Goal: Task Accomplishment & Management: Use online tool/utility

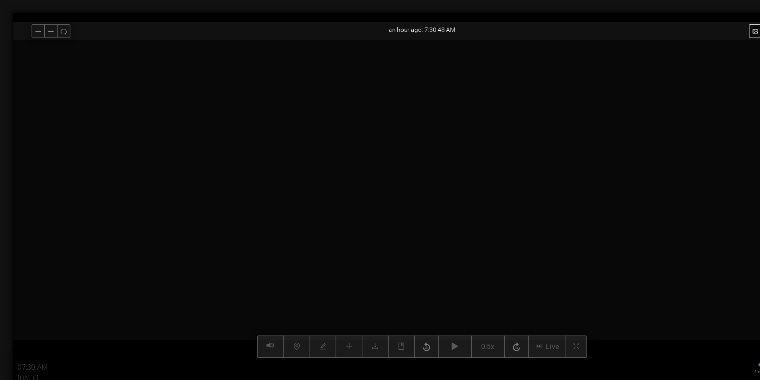
click at [607, 226] on div at bounding box center [380, 179] width 736 height 286
click at [681, 27] on button "Picture Settings" at bounding box center [700, 28] width 53 height 12
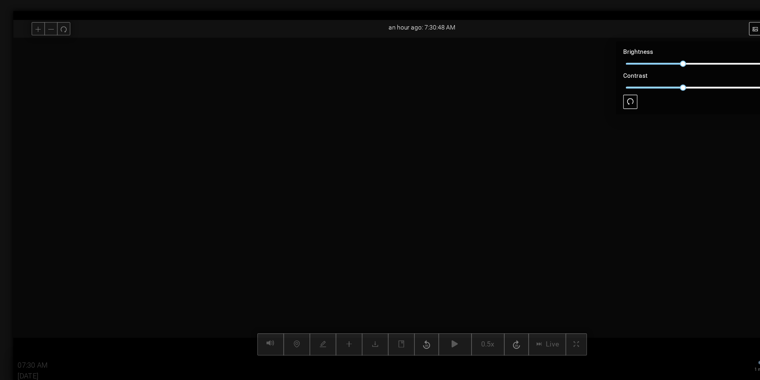
click at [522, 28] on div "an hour ago: 7:30:48 AM" at bounding box center [380, 27] width 736 height 14
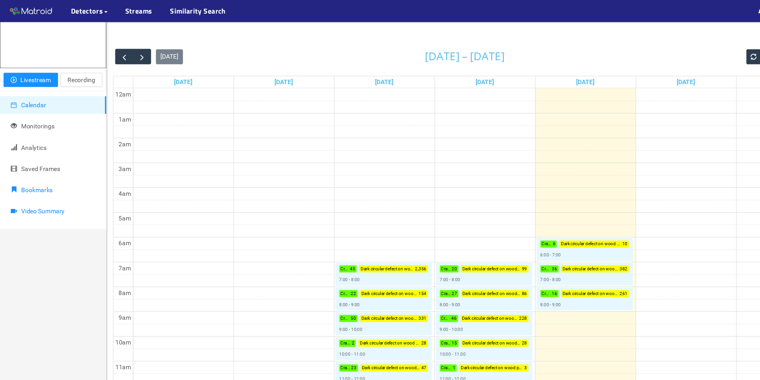
scroll to position [35, 0]
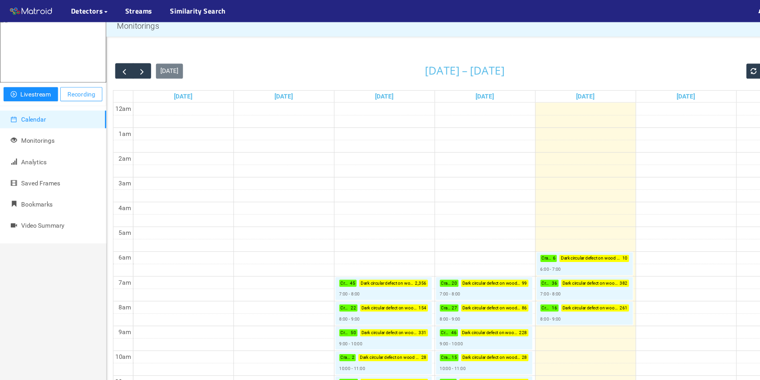
click at [63, 89] on span "Recording" at bounding box center [73, 85] width 25 height 9
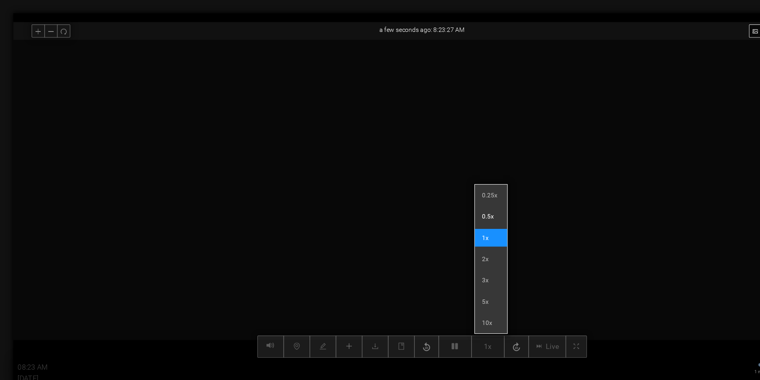
click at [441, 191] on li "0.5x" at bounding box center [441, 195] width 29 height 16
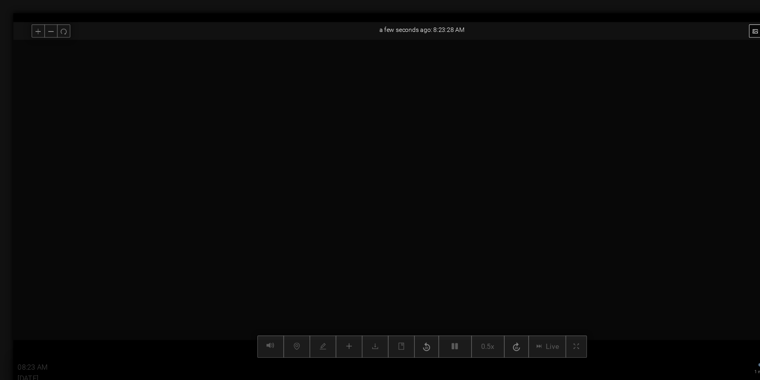
click at [362, 270] on video at bounding box center [380, 179] width 573 height 286
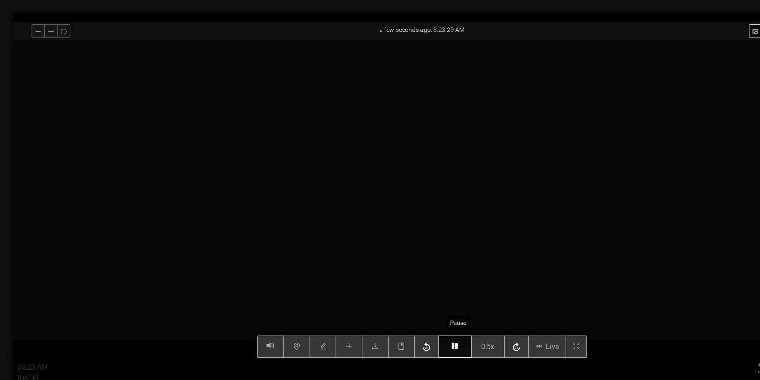
click at [404, 311] on button "button" at bounding box center [410, 312] width 30 height 20
click at [408, 310] on button "button" at bounding box center [410, 312] width 30 height 20
click at [411, 309] on icon "button" at bounding box center [410, 312] width 6 height 6
click at [412, 314] on icon "button" at bounding box center [410, 312] width 6 height 6
click at [412, 311] on icon "button" at bounding box center [410, 312] width 6 height 6
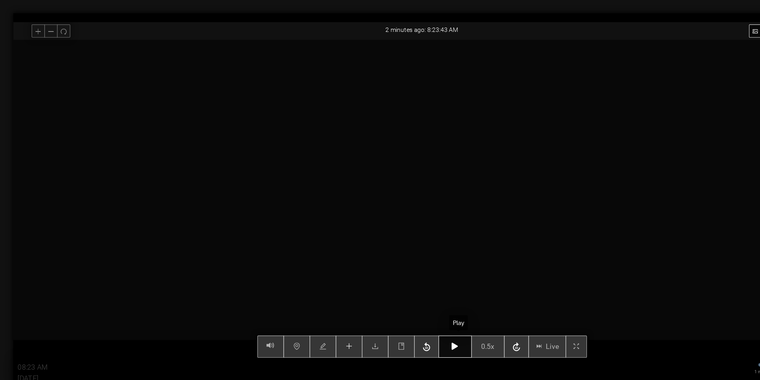
click at [412, 310] on icon "button" at bounding box center [410, 312] width 6 height 6
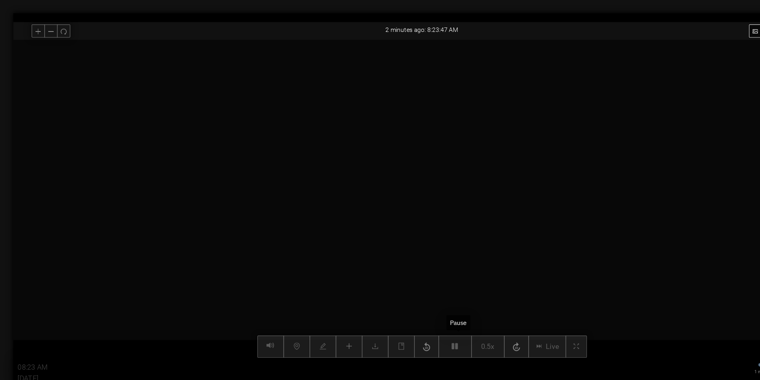
click at [414, 313] on div "Picture Settings 0.5x Live 08:23 AM 10/09/2025 1 min 15 min 1 hr 6 hrs 5:15:00 …" at bounding box center [380, 179] width 736 height 286
type input "08:24 AM"
click at [412, 313] on icon "button" at bounding box center [410, 311] width 6 height 6
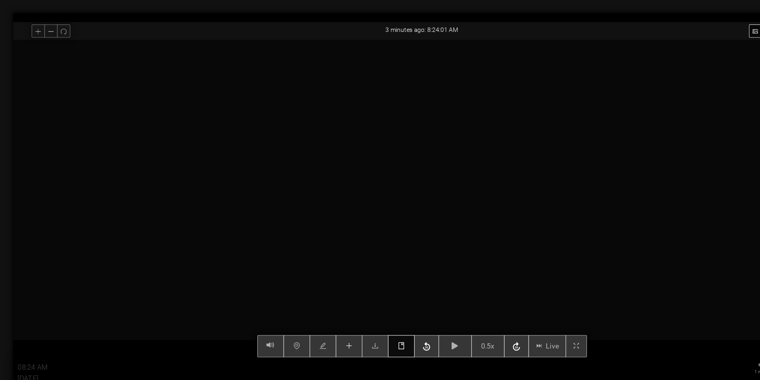
click at [361, 314] on icon "book" at bounding box center [361, 311] width 6 height 6
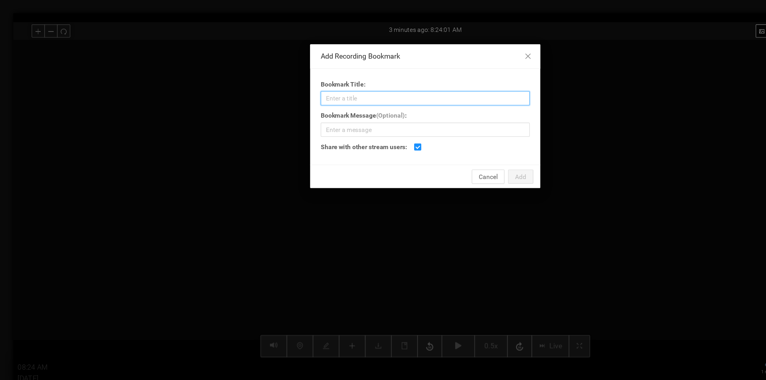
click at [355, 87] on input "Bookmark Title:" at bounding box center [383, 88] width 188 height 13
type input "Pitch Pocket? Or Rupture? Top"
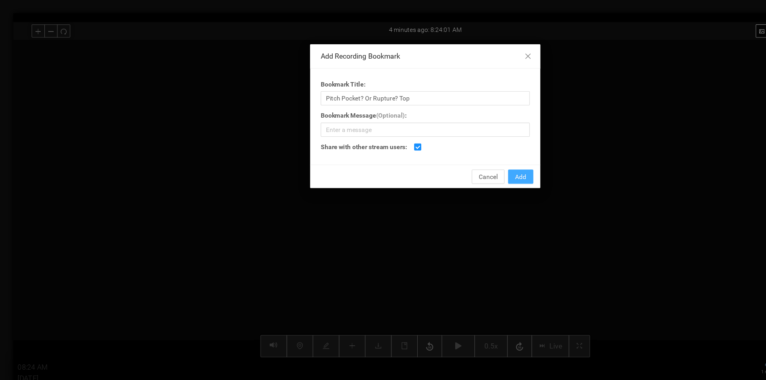
click at [466, 162] on span "Add" at bounding box center [469, 159] width 10 height 9
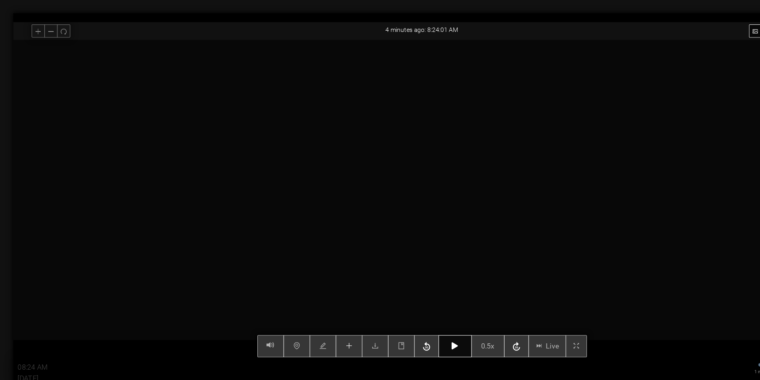
click at [418, 308] on button "button" at bounding box center [410, 312] width 30 height 20
click at [370, 308] on button "button" at bounding box center [361, 312] width 24 height 20
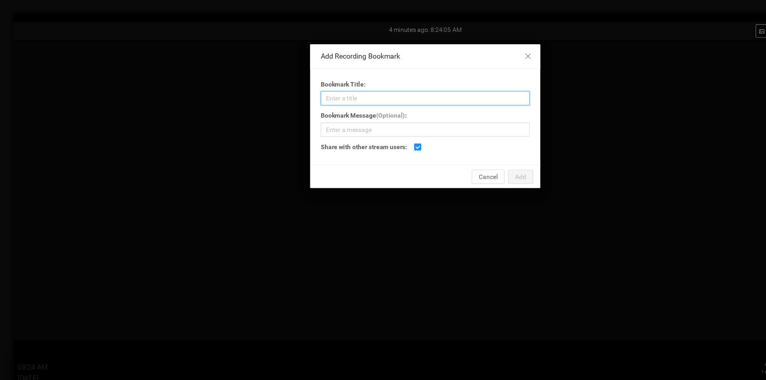
click at [336, 82] on input "Bookmark Title:" at bounding box center [383, 88] width 188 height 13
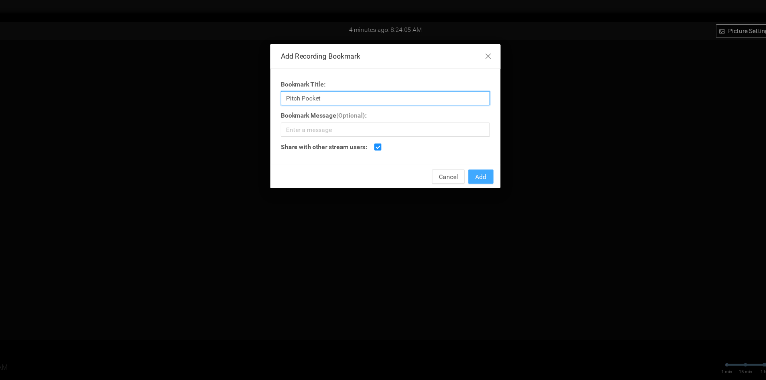
type input "Pitch Pocket"
click at [467, 159] on span "Add" at bounding box center [469, 159] width 10 height 9
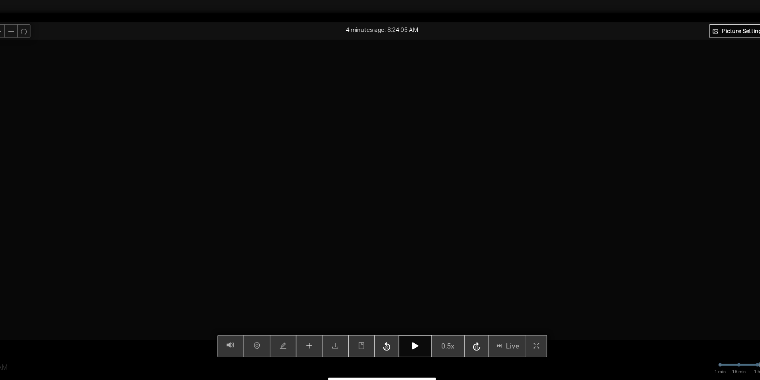
click at [412, 311] on icon "button" at bounding box center [410, 311] width 6 height 6
click at [409, 311] on button "button" at bounding box center [410, 312] width 30 height 20
click at [364, 309] on icon "book" at bounding box center [360, 311] width 5 height 6
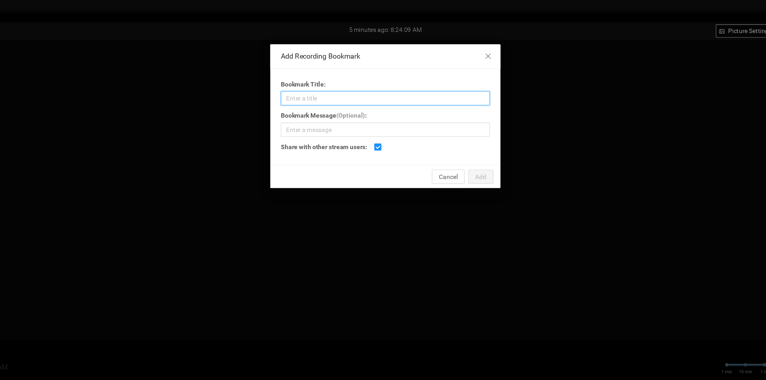
click at [341, 90] on input "Bookmark Title:" at bounding box center [383, 88] width 188 height 13
type input "Indent RHS. Pitch Pocket. Rupture."
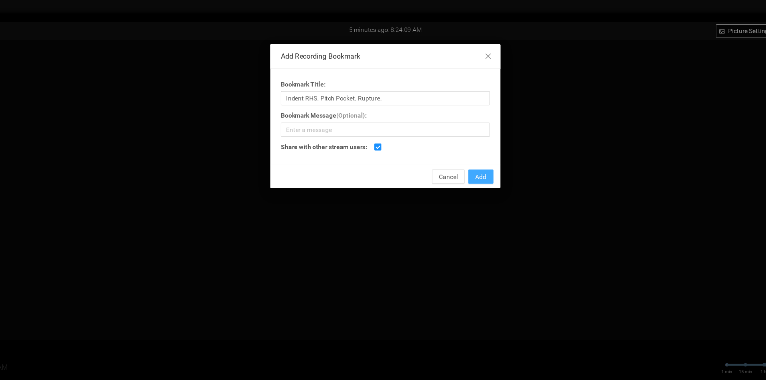
click at [465, 158] on span "Add" at bounding box center [469, 159] width 10 height 9
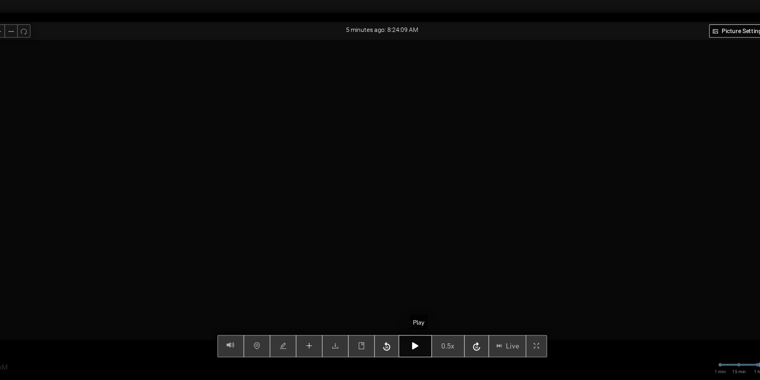
click at [410, 309] on icon "button" at bounding box center [410, 311] width 6 height 6
click at [409, 302] on button "button" at bounding box center [410, 312] width 30 height 20
click at [368, 312] on div "Picture Settings 0.5x Live 08:24 AM 10/09/2025 1 min 15 min 1 hr 6 hrs 5:15:00 …" at bounding box center [380, 179] width 736 height 286
click at [360, 313] on button "button" at bounding box center [361, 312] width 24 height 20
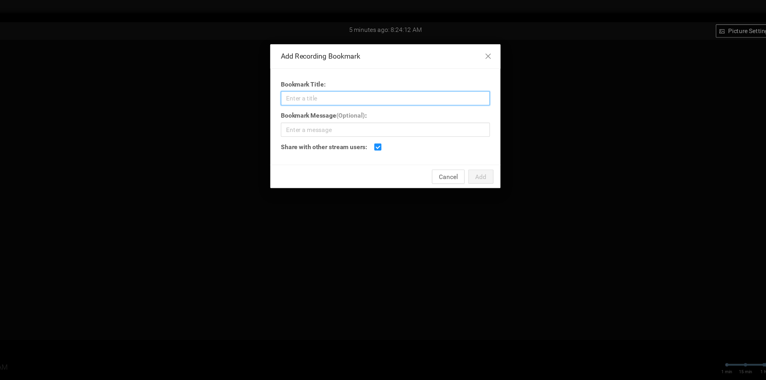
click at [335, 85] on input "Bookmark Title:" at bounding box center [383, 88] width 188 height 13
type input "Split. Indent."
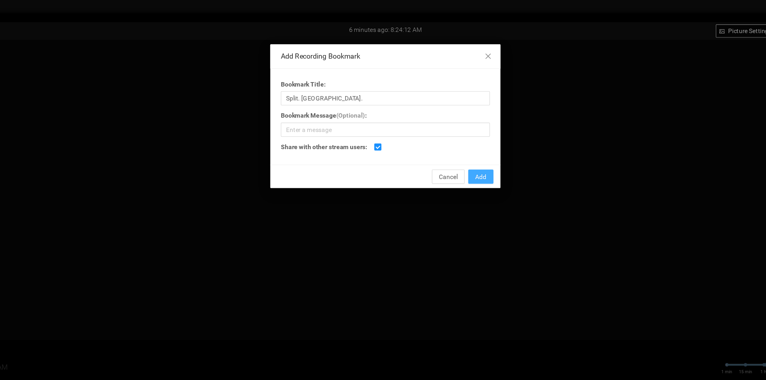
click at [471, 161] on span "Add" at bounding box center [469, 159] width 10 height 9
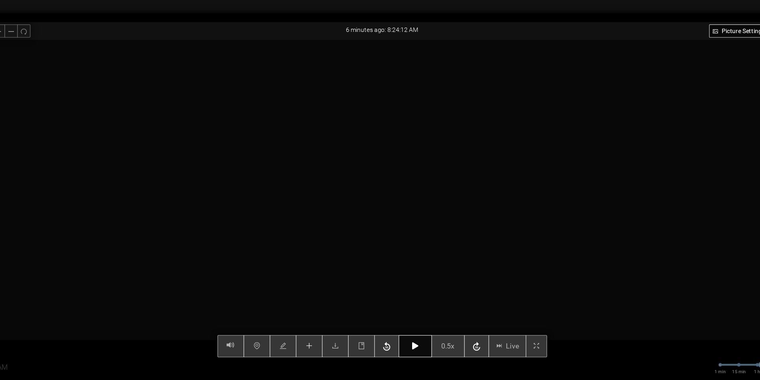
click at [406, 315] on button "button" at bounding box center [410, 312] width 30 height 20
click at [408, 314] on button "button" at bounding box center [410, 312] width 30 height 20
click at [416, 308] on button "button" at bounding box center [410, 312] width 30 height 20
click at [360, 311] on button "button" at bounding box center [361, 312] width 24 height 20
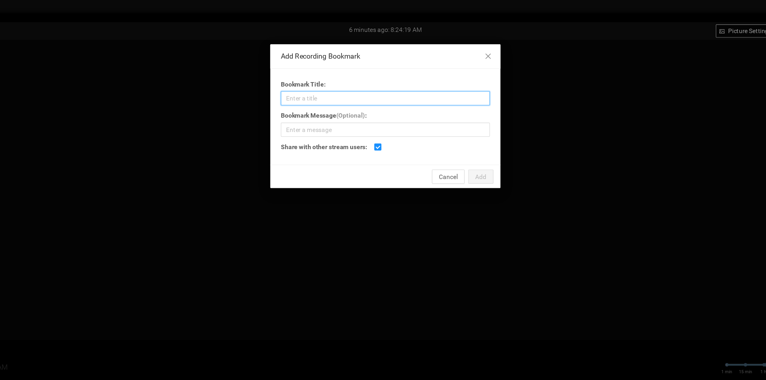
click at [355, 92] on input "Bookmark Title:" at bounding box center [383, 88] width 188 height 13
type input "Sand Thru. [GEOGRAPHIC_DATA]. Crack."
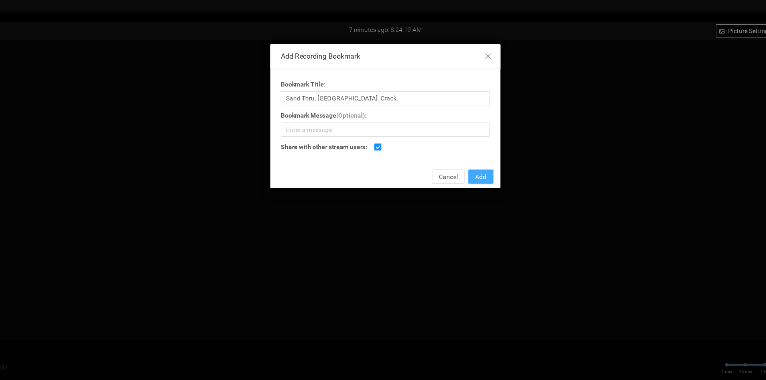
click at [461, 163] on button "Add" at bounding box center [468, 159] width 23 height 13
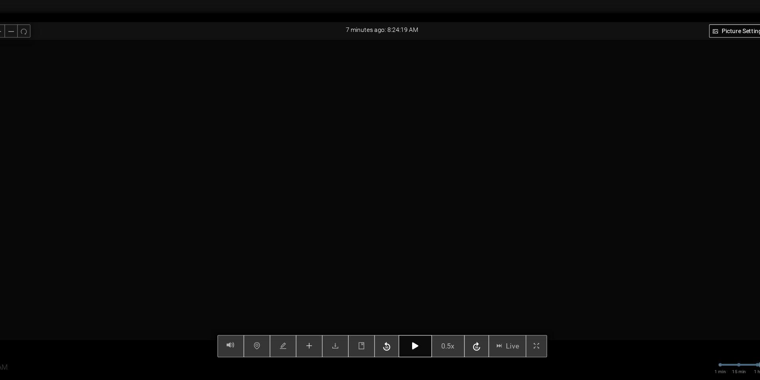
click at [410, 307] on button "button" at bounding box center [410, 312] width 30 height 20
click at [411, 309] on icon "button" at bounding box center [410, 311] width 6 height 6
click at [370, 311] on button "button" at bounding box center [361, 312] width 24 height 20
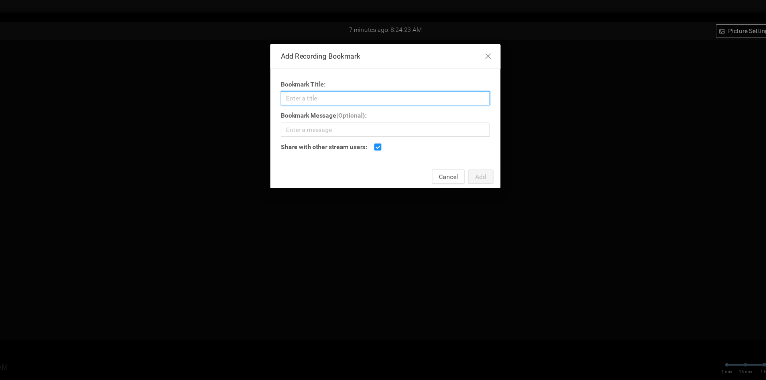
click at [329, 83] on input "Bookmark Title:" at bounding box center [383, 88] width 188 height 13
type input "Stick Pressed In"
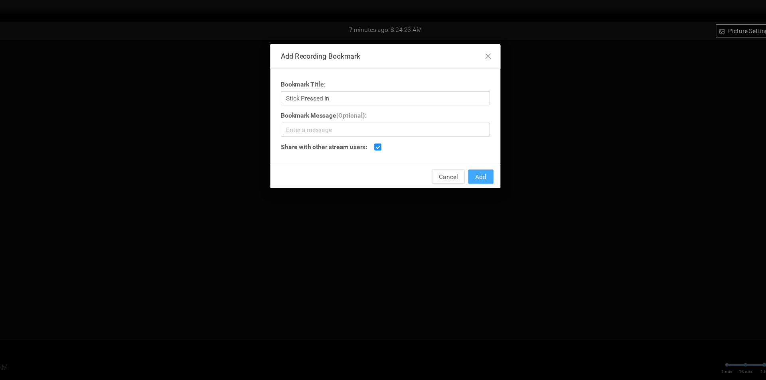
click at [462, 157] on button "Add" at bounding box center [468, 159] width 23 height 13
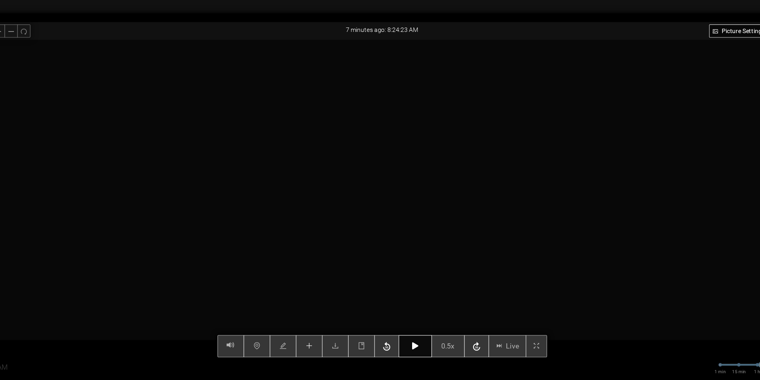
click at [409, 309] on button "button" at bounding box center [410, 312] width 30 height 20
click at [412, 312] on icon "button" at bounding box center [410, 311] width 6 height 6
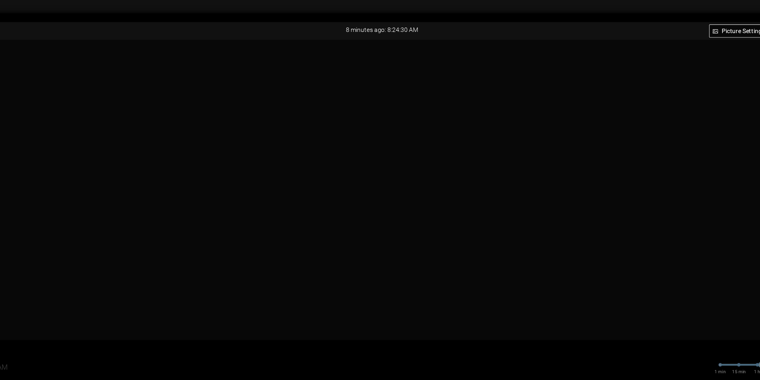
click at [363, 308] on icon "book" at bounding box center [361, 311] width 6 height 6
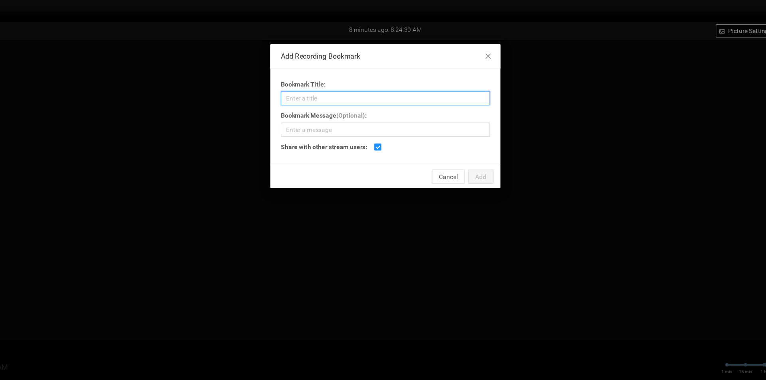
click at [360, 91] on input "Bookmark Title:" at bounding box center [383, 88] width 188 height 13
type input "Sand Thru LHS"
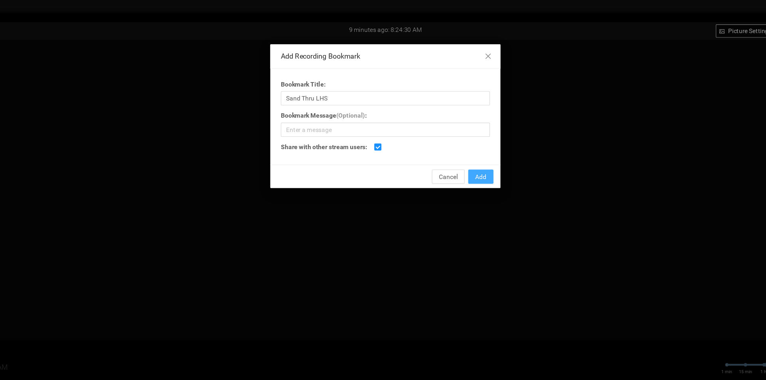
click at [473, 162] on span "Add" at bounding box center [469, 159] width 10 height 9
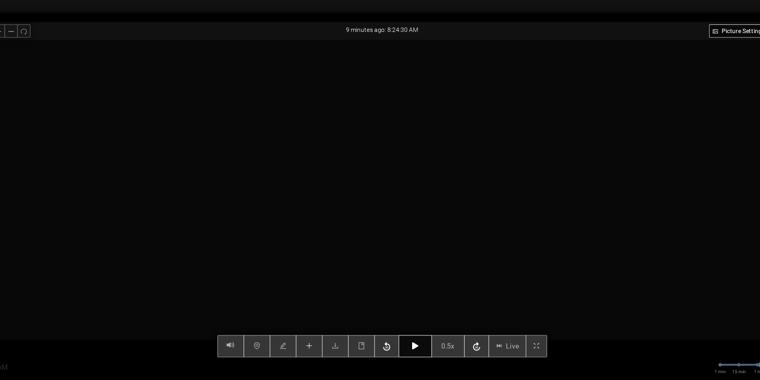
click at [416, 310] on button "button" at bounding box center [410, 312] width 30 height 20
click at [409, 309] on button "button" at bounding box center [410, 312] width 30 height 20
click at [409, 309] on div "Picture Settings 0.5x Live 08:24 AM 10/09/2025 1 min 15 min 1 hr 6 hrs 5:15:00 …" at bounding box center [380, 179] width 736 height 286
click at [418, 311] on button "button" at bounding box center [410, 312] width 30 height 20
click at [409, 311] on button "button" at bounding box center [410, 312] width 30 height 20
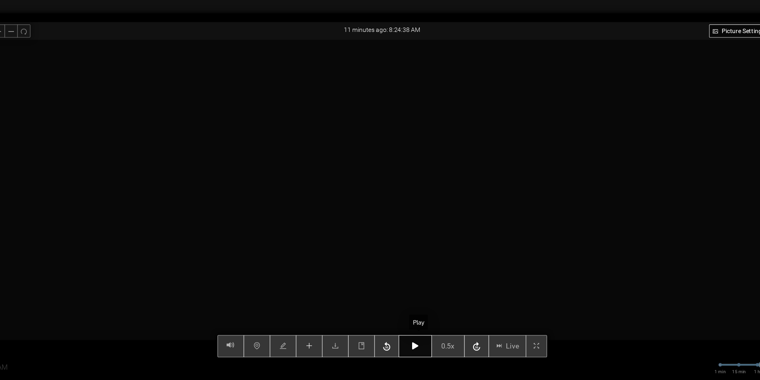
click at [409, 311] on button "button" at bounding box center [410, 312] width 30 height 20
type input "08:25 AM"
click at [411, 311] on icon "button" at bounding box center [410, 311] width 6 height 6
click at [364, 313] on icon "book" at bounding box center [361, 311] width 6 height 6
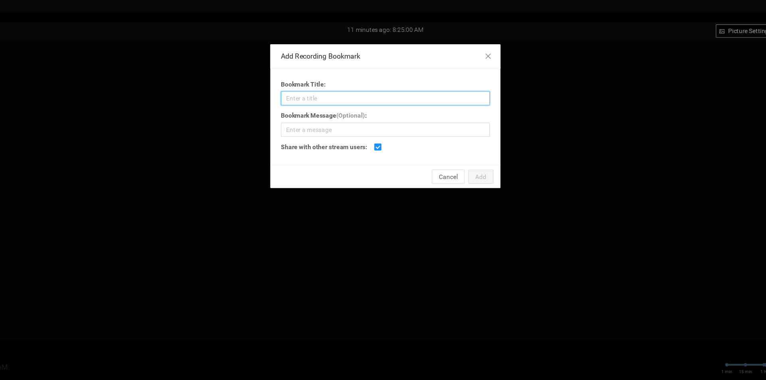
click at [327, 85] on input "Bookmark Title:" at bounding box center [383, 88] width 188 height 13
type input "Split. Broken Face."
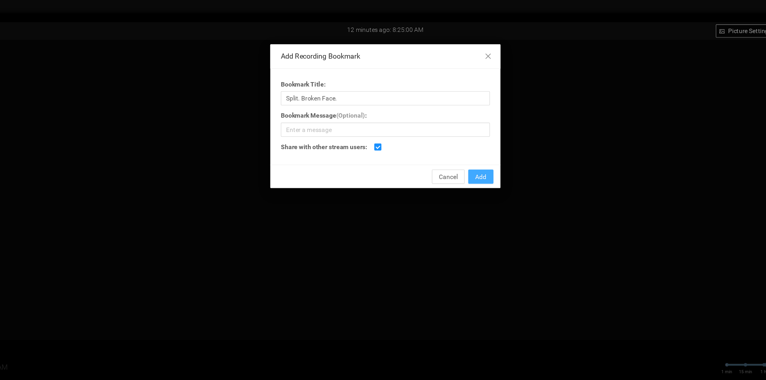
click at [467, 155] on span "Add" at bounding box center [469, 159] width 10 height 9
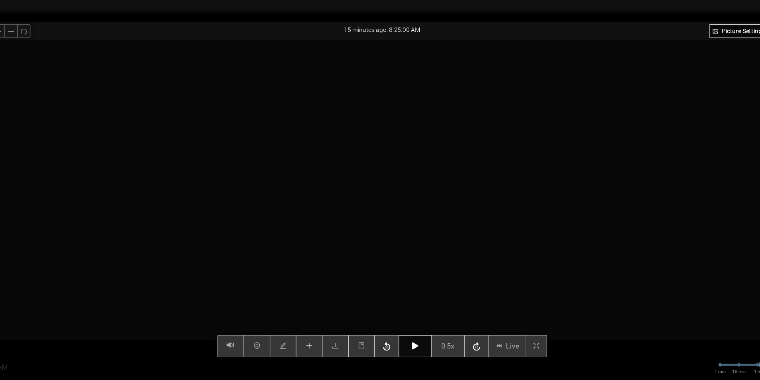
click at [418, 303] on button "button" at bounding box center [410, 312] width 30 height 20
click at [412, 313] on icon "button" at bounding box center [410, 311] width 6 height 6
click at [412, 311] on icon "button" at bounding box center [410, 311] width 6 height 6
click at [412, 309] on icon "button" at bounding box center [410, 311] width 6 height 6
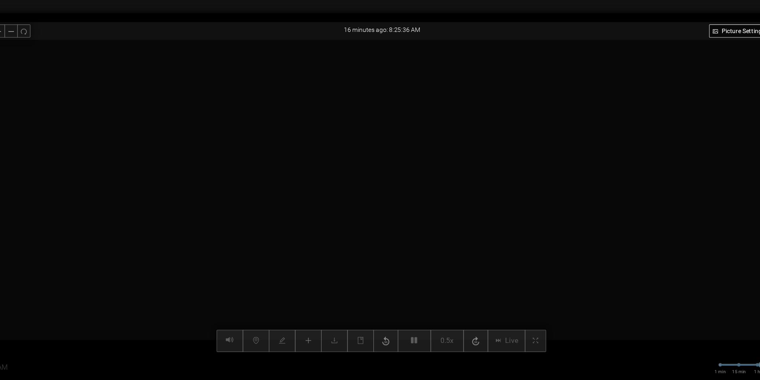
click at [418, 306] on div "Picture Settings 0.5x Live 08:25 AM 10/09/2025 1 min 15 min 1 hr 6 hrs 5:15:00 …" at bounding box center [380, 179] width 736 height 286
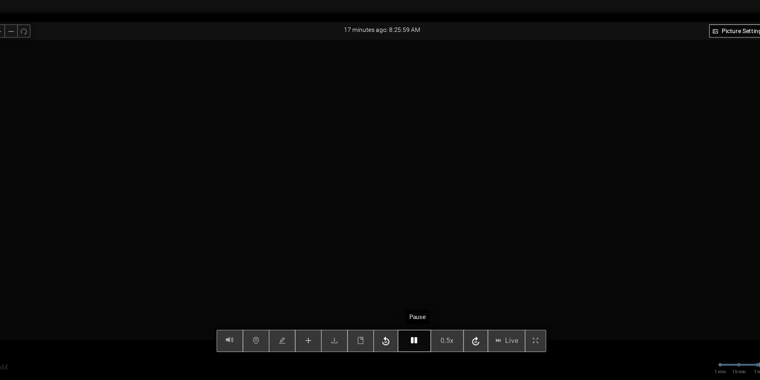
type input "08:26 AM"
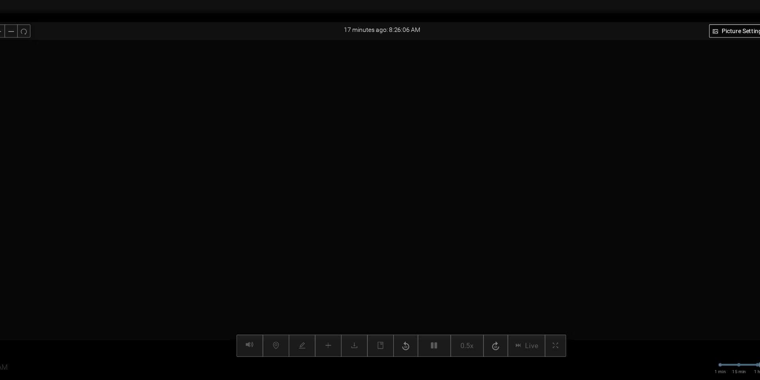
drag, startPoint x: 408, startPoint y: 304, endPoint x: 426, endPoint y: 308, distance: 18.5
click at [426, 308] on div "Picture Settings 0.5x Live 08:26 AM 10/09/2025 1 min 15 min 1 hr 6 hrs 5:15:00 …" at bounding box center [380, 179] width 736 height 286
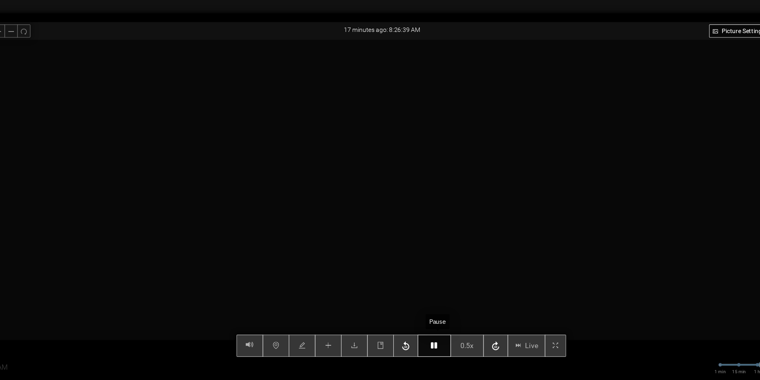
click at [430, 317] on button "button" at bounding box center [427, 311] width 30 height 20
click at [382, 313] on icon "book" at bounding box center [378, 311] width 6 height 6
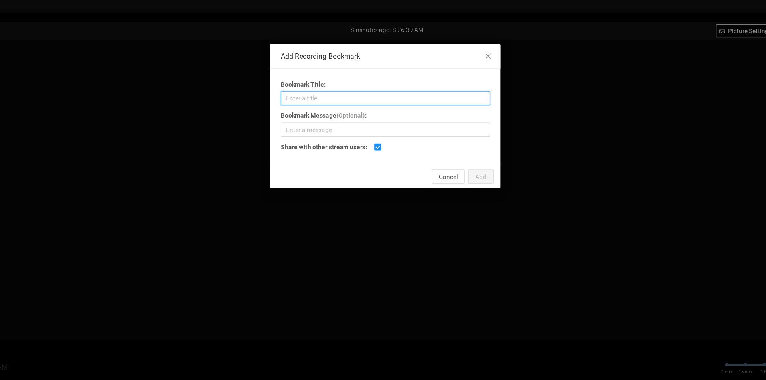
click at [356, 88] on input "Bookmark Title:" at bounding box center [383, 88] width 188 height 13
type input "Indent LHS. Crack."
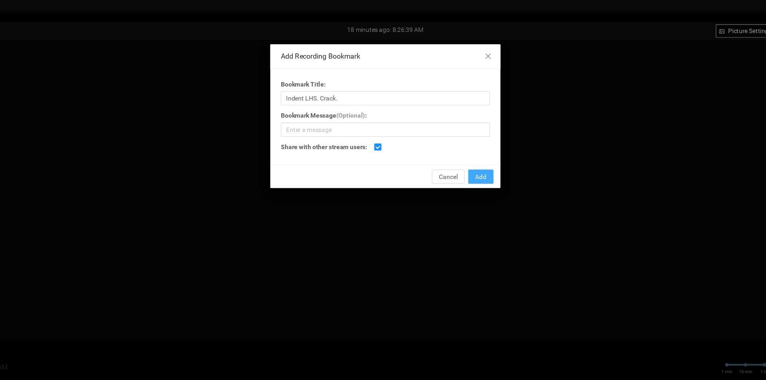
click at [477, 165] on button "Add" at bounding box center [468, 159] width 23 height 13
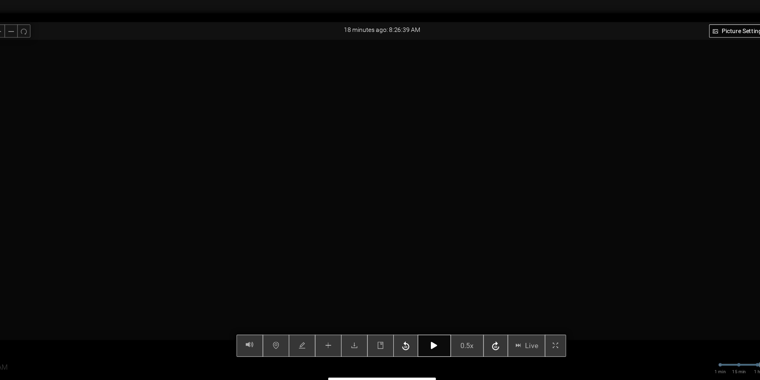
click at [435, 309] on button "button" at bounding box center [427, 311] width 30 height 20
click at [386, 313] on button "button" at bounding box center [378, 311] width 24 height 20
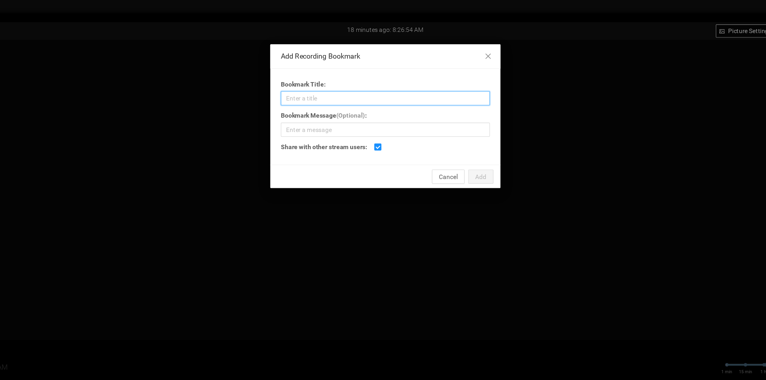
click at [366, 84] on input "Bookmark Title:" at bounding box center [383, 88] width 188 height 13
type input "Pitch Pocket"
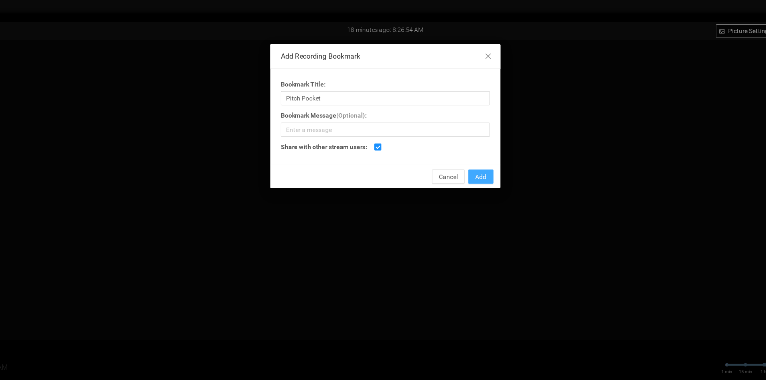
click at [467, 158] on span "Add" at bounding box center [469, 159] width 10 height 9
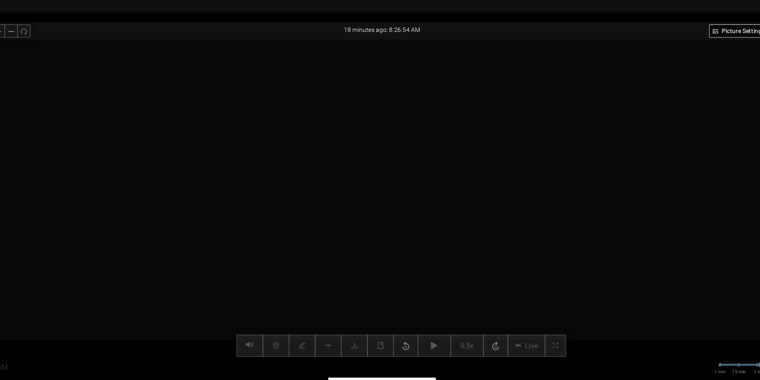
click at [426, 313] on div "Picture Settings 0.5x Live 08:26 AM 10/09/2025 1 min 15 min 1 hr 6 hrs 5:15:00 …" at bounding box center [380, 179] width 736 height 286
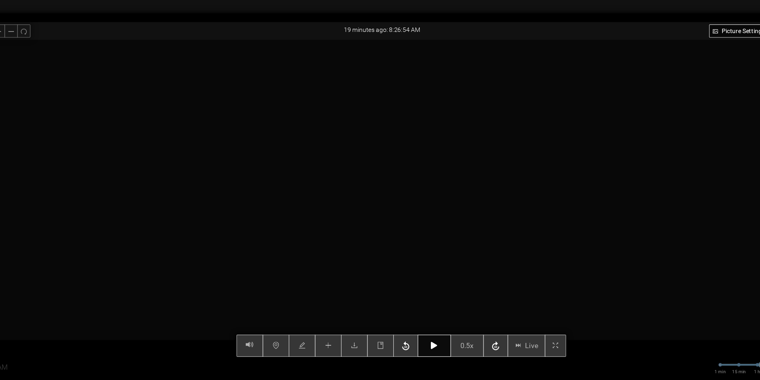
click at [429, 307] on button "button" at bounding box center [427, 311] width 30 height 20
click at [429, 313] on icon "button" at bounding box center [427, 311] width 6 height 6
click at [386, 312] on button "button" at bounding box center [378, 311] width 24 height 20
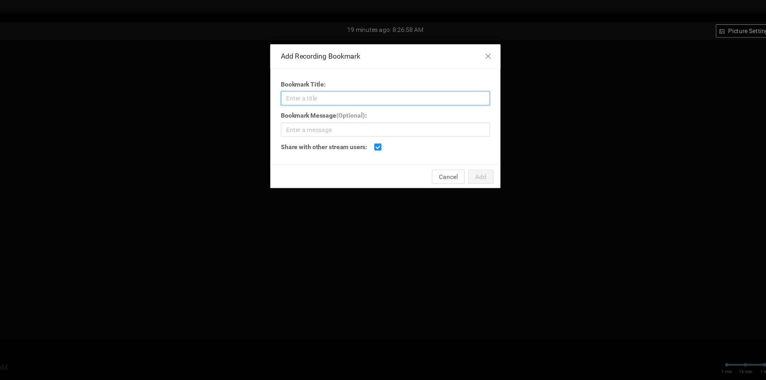
click at [396, 92] on input "Bookmark Title:" at bounding box center [383, 88] width 188 height 13
type input "Pitch Pocket LHS"
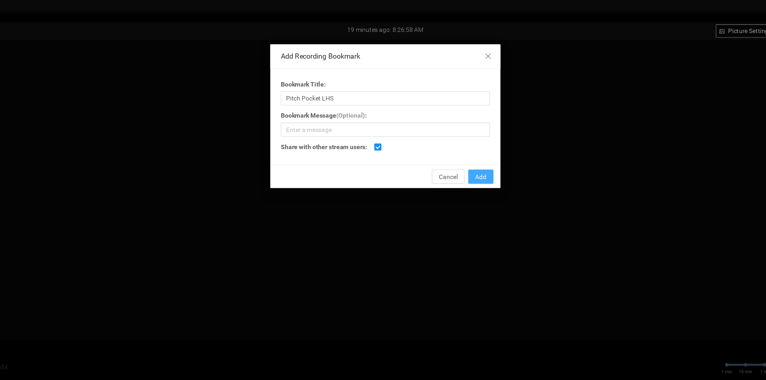
click at [479, 157] on button "Add" at bounding box center [468, 159] width 23 height 13
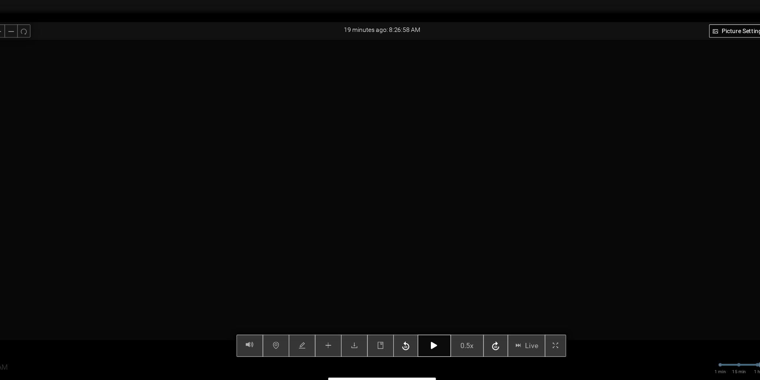
click at [425, 311] on button "button" at bounding box center [427, 311] width 30 height 20
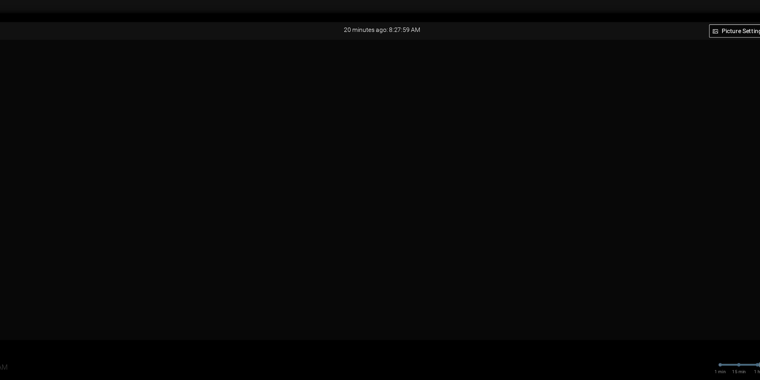
type input "08:28 AM"
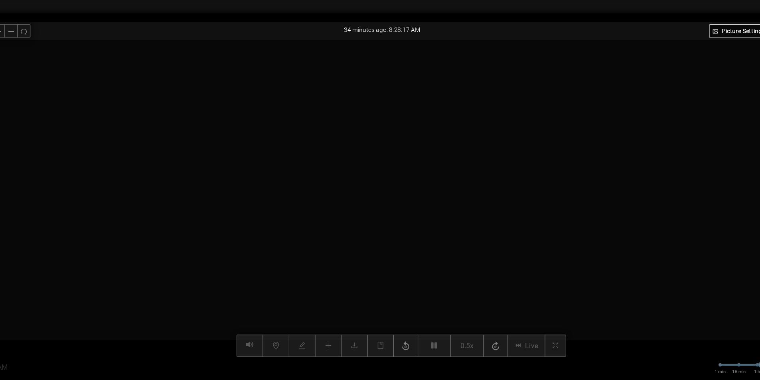
drag, startPoint x: 697, startPoint y: 68, endPoint x: 682, endPoint y: 81, distance: 19.8
click at [682, 81] on div at bounding box center [370, 188] width 736 height 286
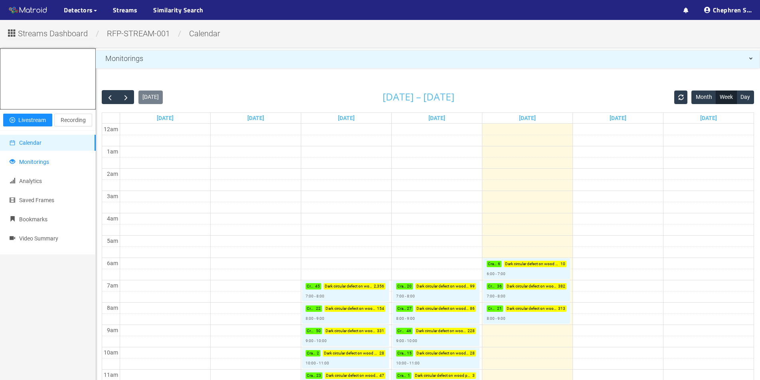
click at [54, 170] on li "Monitorings" at bounding box center [48, 162] width 96 height 16
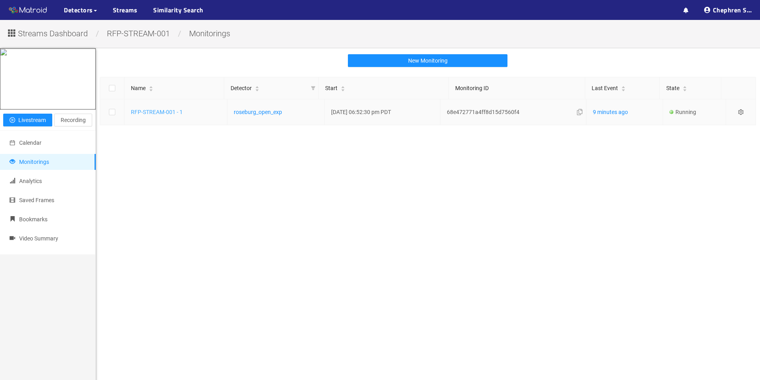
click at [157, 114] on link "RFP-STREAM-001 - 1" at bounding box center [157, 112] width 52 height 6
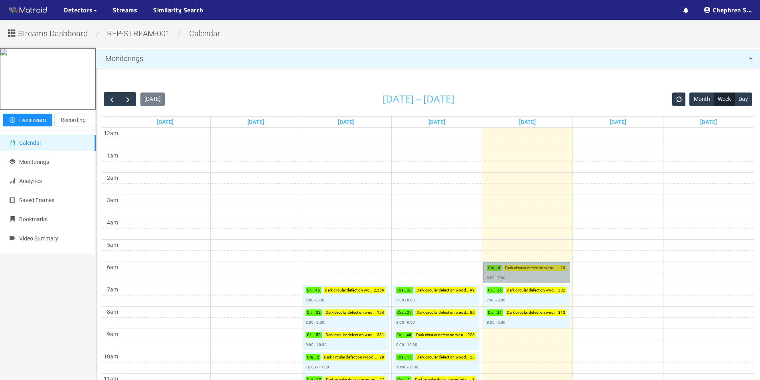
click at [506, 276] on link "Crack : 6 Dark circular defect on wood panel : 10 6:00 - 7:00" at bounding box center [526, 272] width 87 height 21
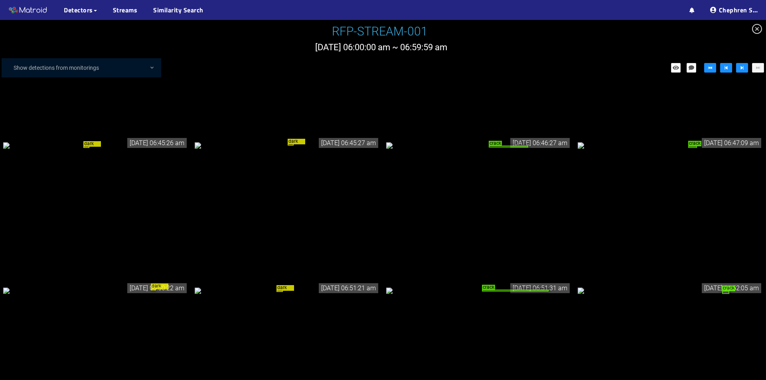
scroll to position [15, 0]
click at [739, 66] on button "button" at bounding box center [742, 68] width 12 height 10
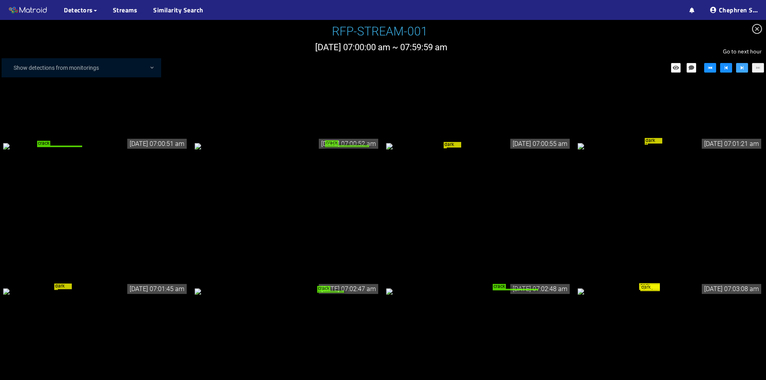
click at [739, 67] on button "button" at bounding box center [742, 68] width 12 height 10
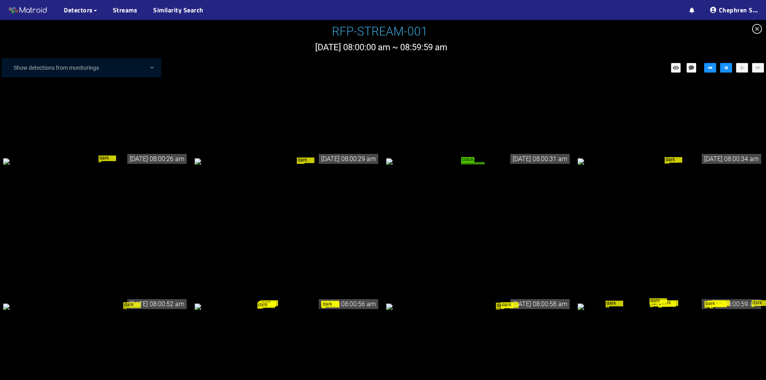
click at [472, 165] on div "crack" at bounding box center [478, 161] width 185 height 9
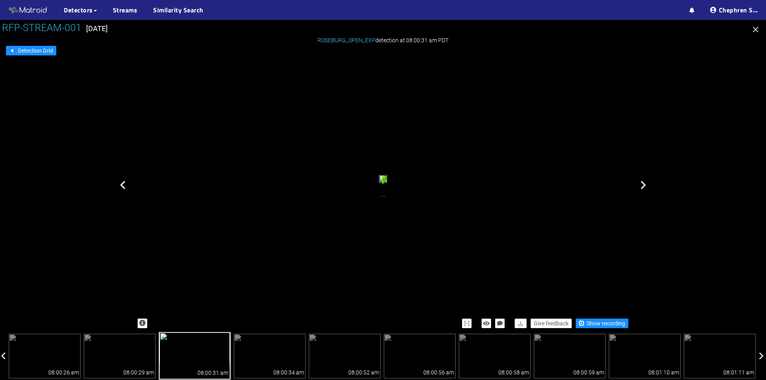
click at [756, 32] on icon "button" at bounding box center [755, 30] width 10 height 10
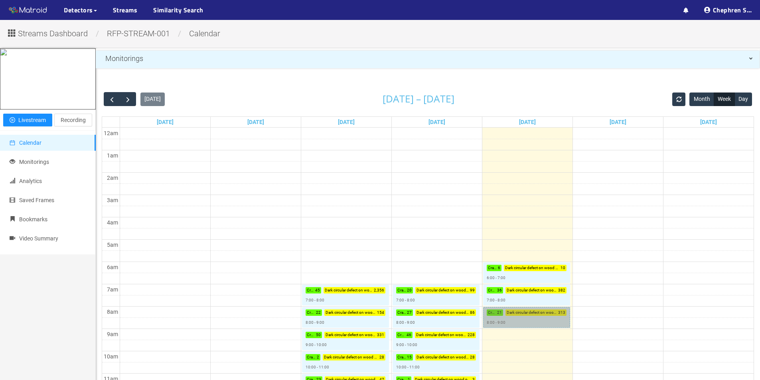
click at [538, 315] on link "Crack : 21 Dark circular defect on wood panel : 313 8:00 - 9:00" at bounding box center [526, 317] width 87 height 21
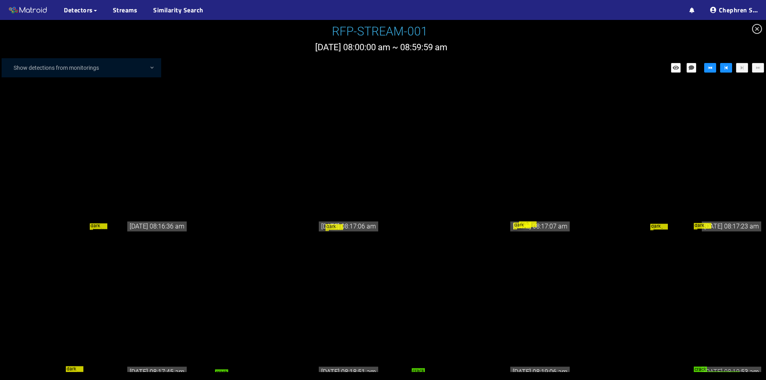
scroll to position [5025, 0]
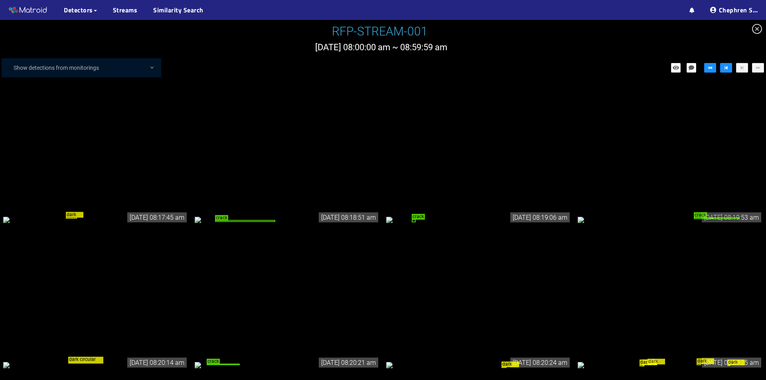
click at [272, 224] on div "crack" at bounding box center [287, 219] width 185 height 9
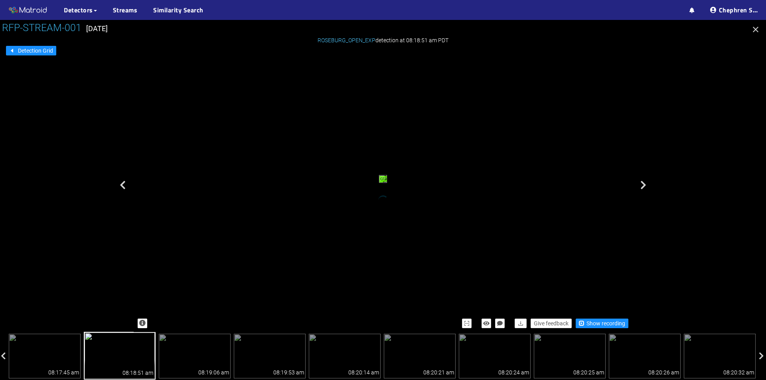
click at [748, 29] on div at bounding box center [383, 200] width 766 height 360
click at [750, 29] on button "button" at bounding box center [755, 30] width 13 height 13
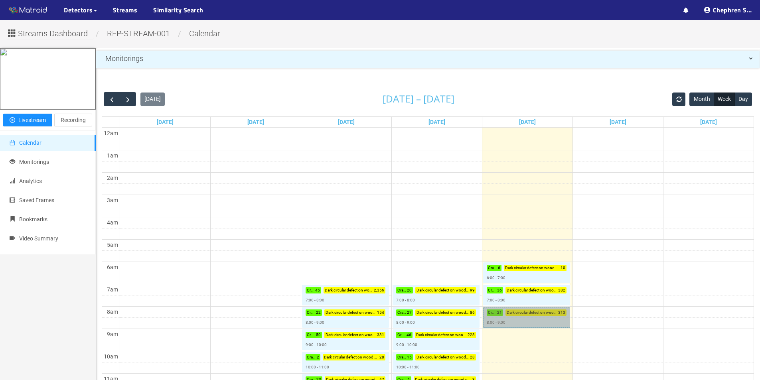
click at [502, 311] on link "Crack : 21 Dark circular defect on wood panel : 313 8:00 - 9:00" at bounding box center [526, 317] width 87 height 21
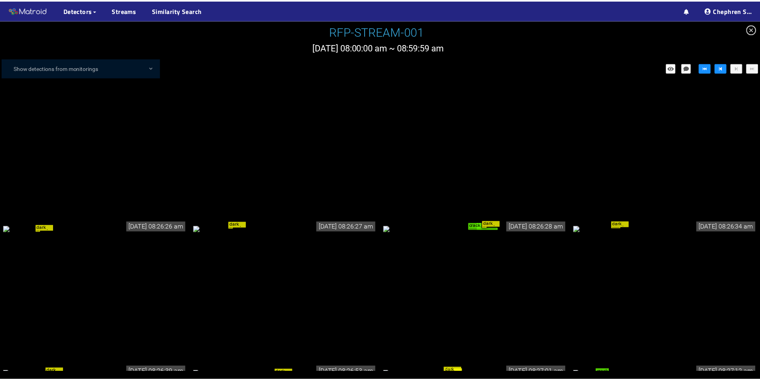
scroll to position [6981, 0]
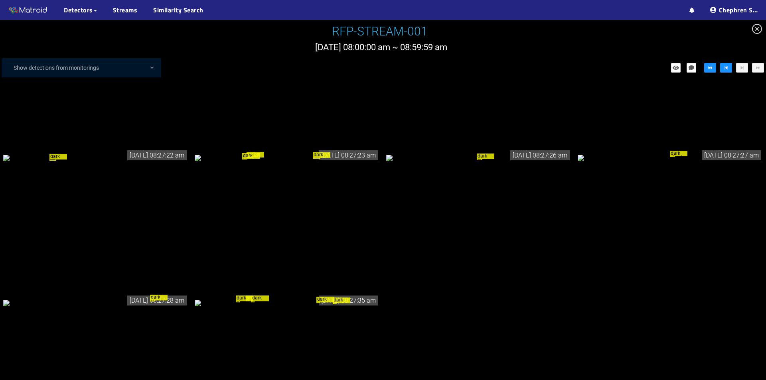
click at [757, 29] on icon "close-circle" at bounding box center [757, 29] width 10 height 10
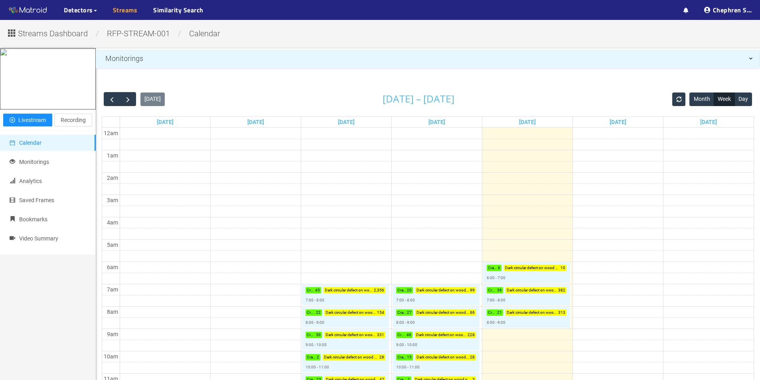
click at [120, 14] on link "Streams" at bounding box center [125, 10] width 25 height 10
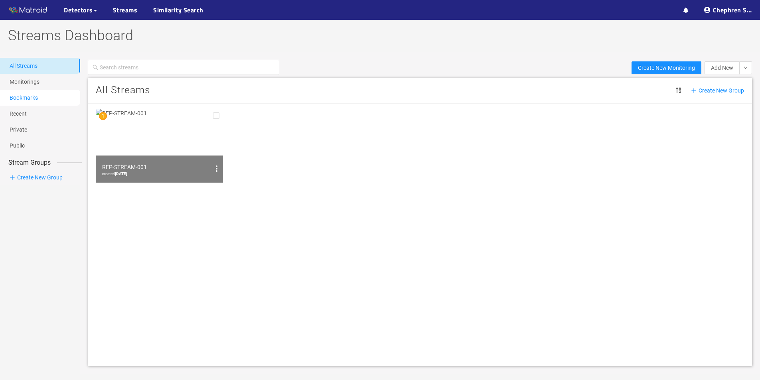
click at [38, 98] on link "Bookmarks" at bounding box center [24, 98] width 28 height 6
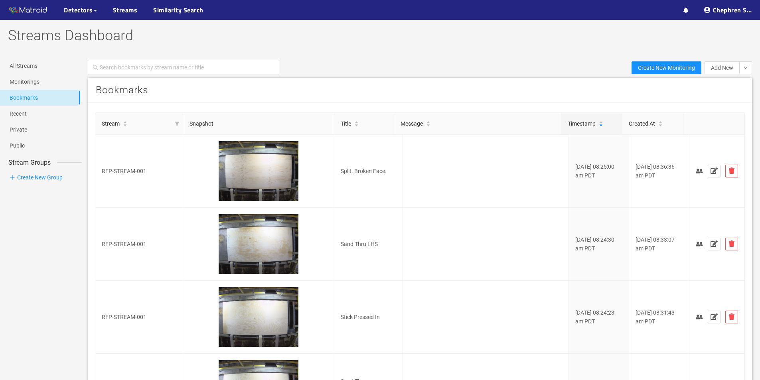
click at [38, 96] on link "Bookmarks" at bounding box center [24, 98] width 28 height 6
click at [37, 67] on link "All Streams" at bounding box center [24, 66] width 28 height 6
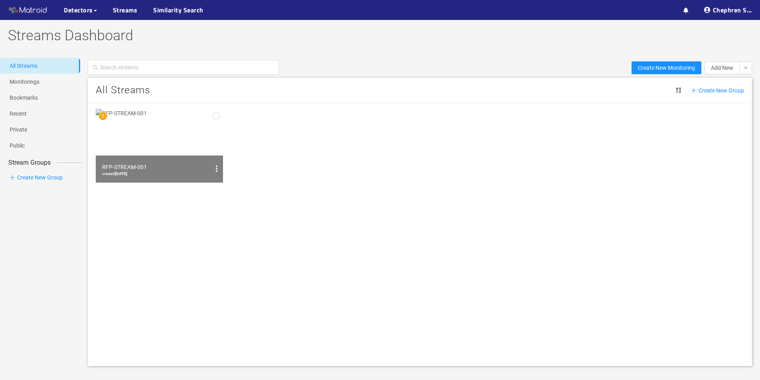
click at [165, 138] on img at bounding box center [159, 146] width 127 height 74
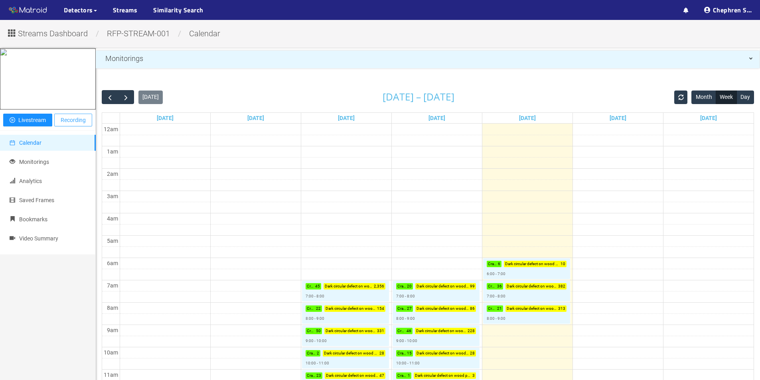
click at [83, 124] on span "Recording" at bounding box center [73, 120] width 25 height 9
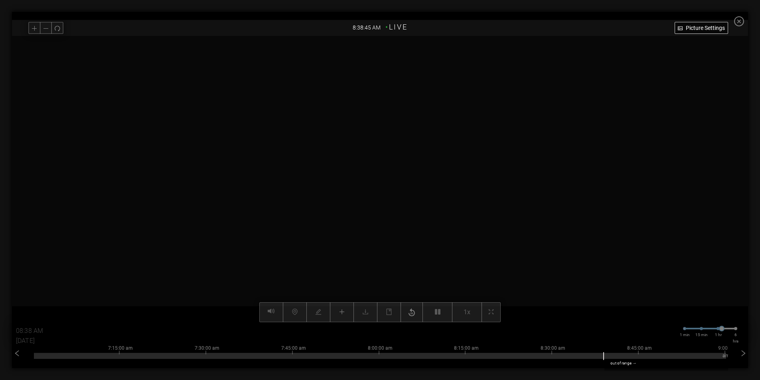
click at [439, 314] on div "Picture Settings 1x 08:38 AM [DATE] 1 min 15 min 1 hr 6 hrs 5:15:00 am 5:30:00 …" at bounding box center [380, 179] width 736 height 286
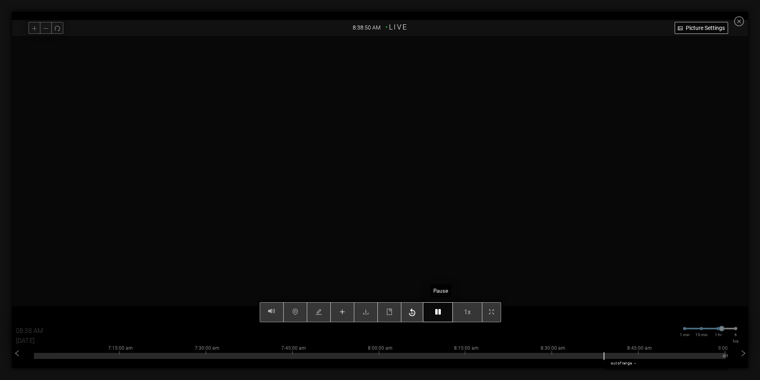
click at [443, 313] on div "Picture Settings 1x 08:38 AM [DATE] 1 min 15 min 1 hr 6 hrs 5:15:00 am 5:30:00 …" at bounding box center [380, 179] width 736 height 286
click at [439, 315] on icon "button" at bounding box center [438, 312] width 6 height 6
click at [413, 312] on icon "button" at bounding box center [410, 312] width 6 height 6
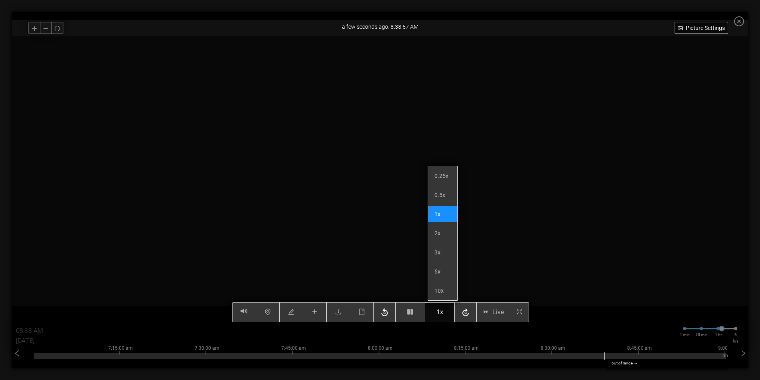
click at [439, 314] on button "1x" at bounding box center [440, 312] width 30 height 20
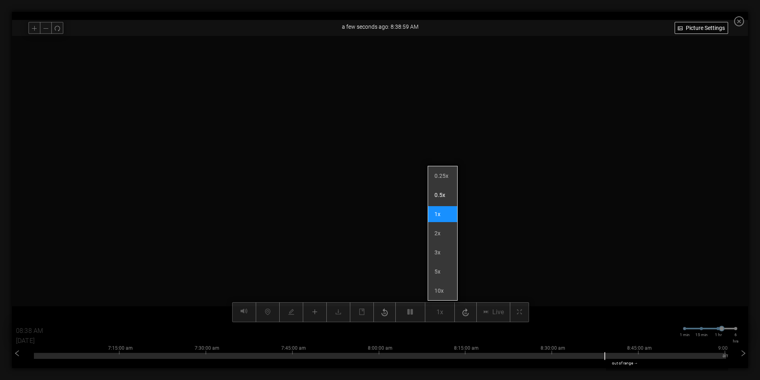
click at [436, 195] on li "0.5x" at bounding box center [442, 195] width 29 height 16
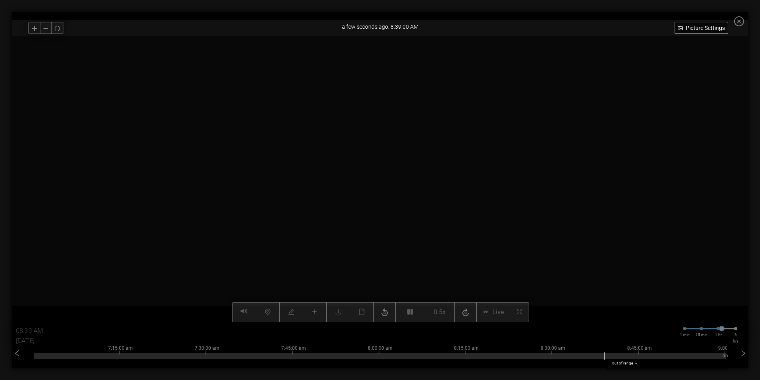
click at [653, 207] on div at bounding box center [380, 179] width 736 height 286
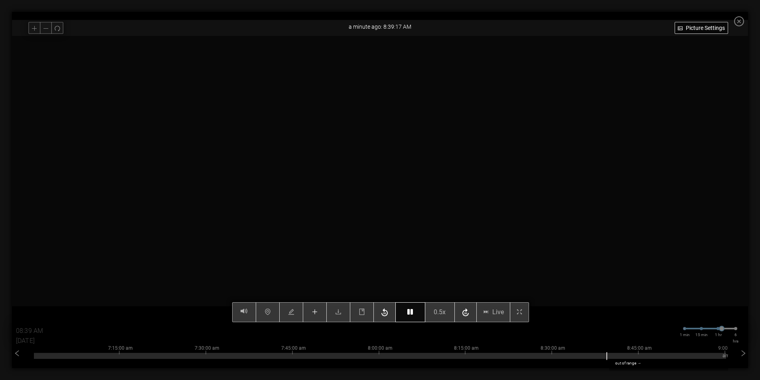
click at [416, 309] on button "button" at bounding box center [410, 312] width 30 height 20
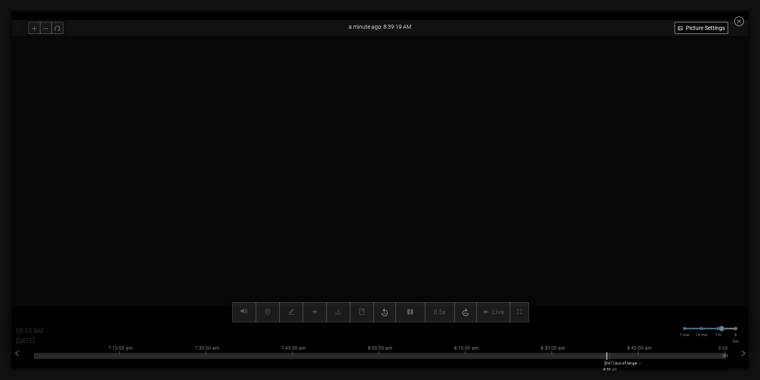
drag, startPoint x: 614, startPoint y: 355, endPoint x: 633, endPoint y: 358, distance: 19.7
click at [633, 358] on div at bounding box center [380, 356] width 692 height 6
drag, startPoint x: 616, startPoint y: 358, endPoint x: 454, endPoint y: 362, distance: 162.4
click at [454, 362] on div "7:15:00 am 7:30:00 am 7:45:00 am 8:00:00 am 8:15:00 am 8:30:00 am 8:45:00 am 9:…" at bounding box center [380, 355] width 692 height 32
click at [484, 355] on div at bounding box center [380, 356] width 692 height 6
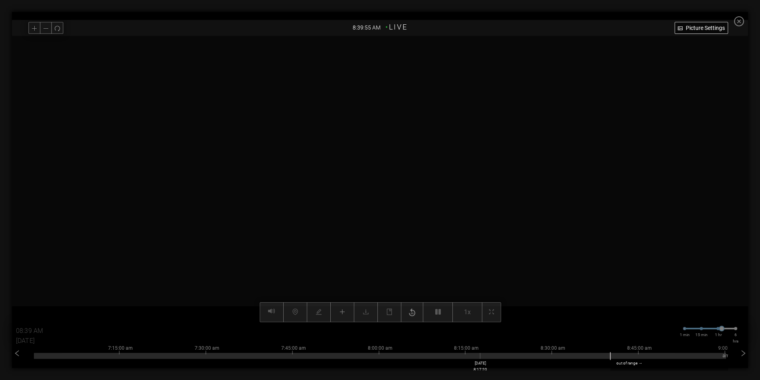
type input "08:17 AM"
